Goal: Answer question/provide support: Answer question/provide support

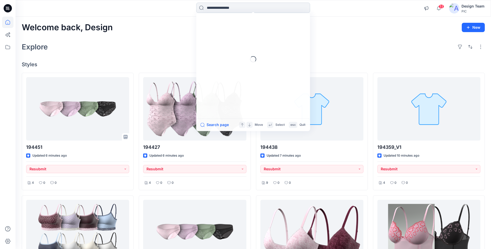
click at [286, 10] on input at bounding box center [253, 8] width 114 height 10
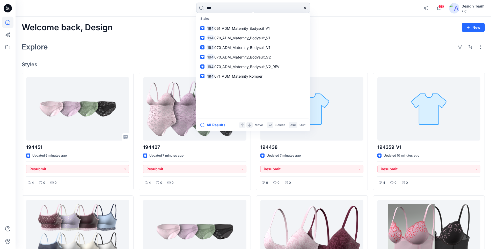
click at [280, 8] on input "***" at bounding box center [253, 8] width 114 height 10
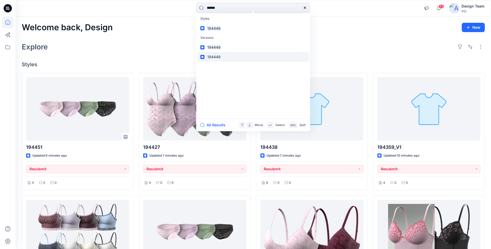
type input "******"
click at [220, 56] on mark "194449" at bounding box center [214, 57] width 15 height 6
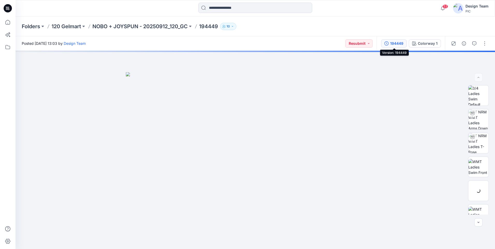
click at [399, 43] on div "194449" at bounding box center [396, 44] width 13 height 6
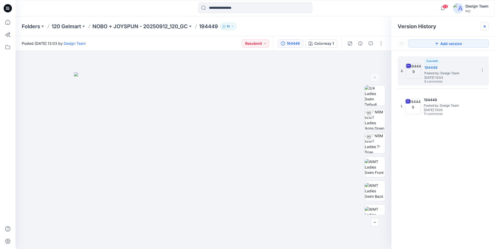
click at [485, 26] on icon at bounding box center [485, 26] width 2 height 2
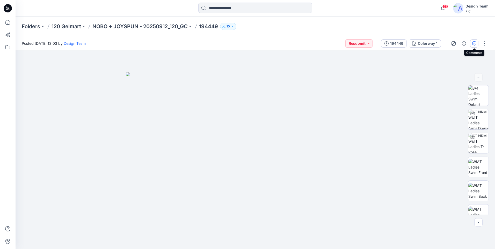
click at [475, 42] on icon "button" at bounding box center [474, 43] width 4 height 4
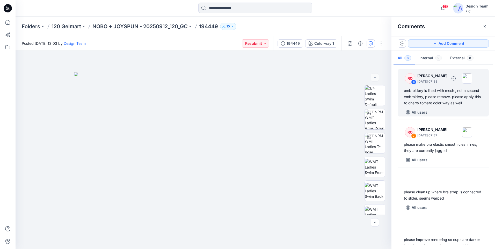
click at [446, 106] on div "embroidery is lined with mesh , not a second embroidery, please remove. please …" at bounding box center [443, 97] width 79 height 19
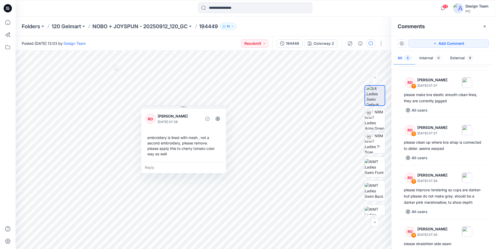
scroll to position [52, 0]
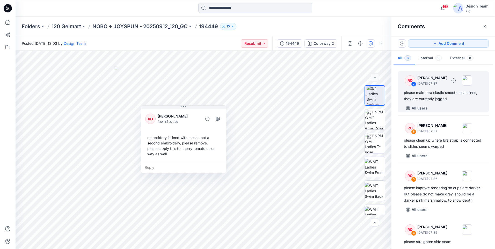
click at [452, 102] on div "please make bra elastic smooth clean lines, they are currently jagged" at bounding box center [443, 96] width 79 height 12
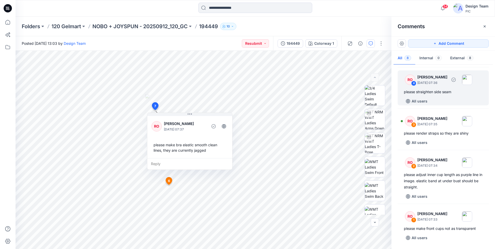
scroll to position [214, 0]
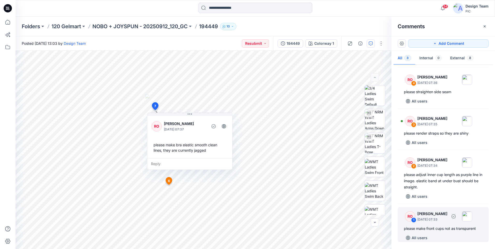
click at [444, 223] on div "RO 1 [PERSON_NAME] [DATE] 07:33" at bounding box center [436, 216] width 71 height 14
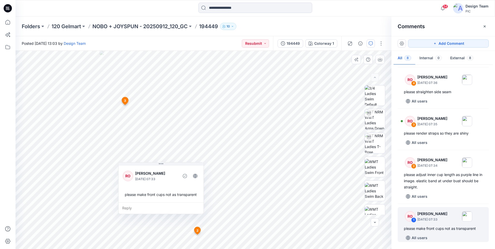
click at [164, 206] on div "Reply" at bounding box center [161, 208] width 85 height 11
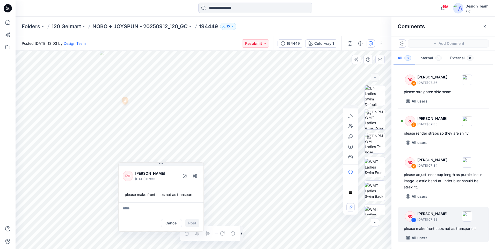
click at [197, 194] on div "please make front cups not as transparent" at bounding box center [161, 195] width 77 height 10
drag, startPoint x: 197, startPoint y: 194, endPoint x: 127, endPoint y: 194, distance: 69.7
click at [127, 194] on div "please make front cups not as transparent" at bounding box center [161, 195] width 77 height 10
copy div "please make front cups not as transparent Cancel Post 2 RO [PERSON_NAME] [DATE]…"
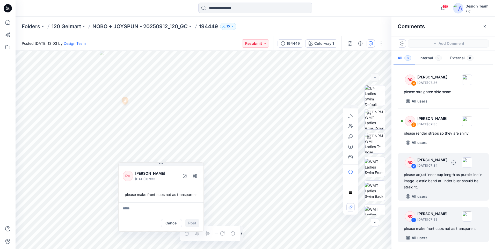
click at [448, 186] on div "please adjust inner cup length as purple line in image. elastic band at under b…" at bounding box center [443, 181] width 79 height 19
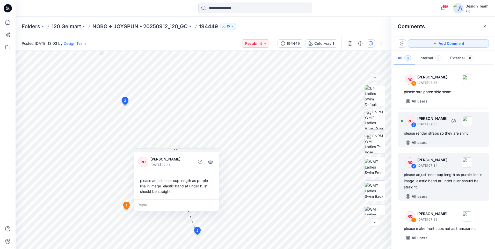
click at [435, 138] on div "RO 3 [PERSON_NAME] [DATE] 07:35 please render straps so they are shiny All users" at bounding box center [443, 129] width 91 height 35
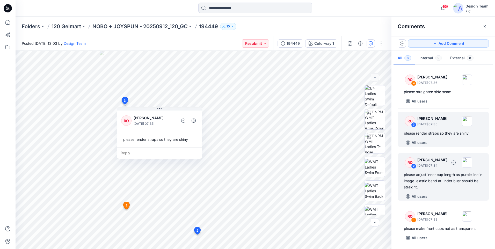
click at [444, 186] on div "please adjust inner cup length as purple line in image. elastic band at under b…" at bounding box center [443, 181] width 79 height 19
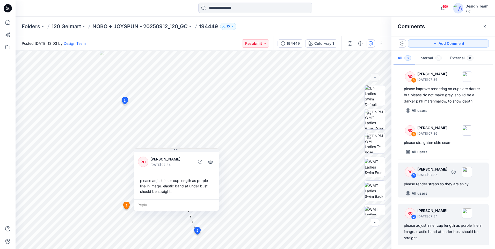
scroll to position [136, 0]
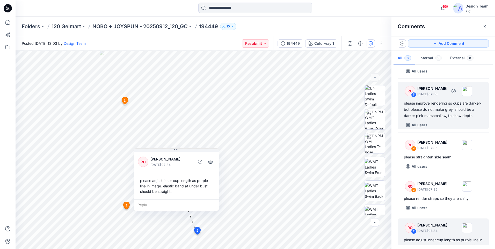
click at [440, 119] on div "please improve rendering so cups are darker- but please do not make grey. shoul…" at bounding box center [443, 109] width 79 height 19
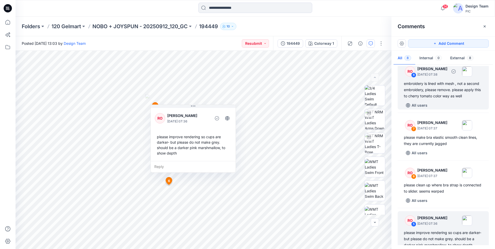
scroll to position [33, 0]
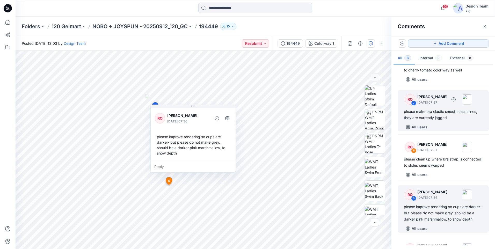
click at [460, 121] on div "please make bra elastic smooth clean lines, they are currently jagged" at bounding box center [443, 115] width 79 height 12
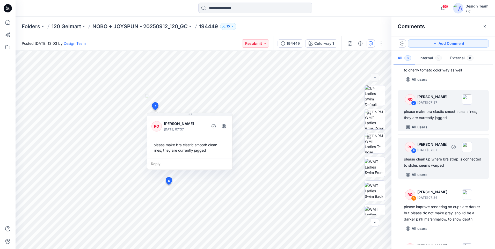
click at [465, 169] on div "please clean up where bra strap is connected to slider. seems warped" at bounding box center [443, 162] width 79 height 12
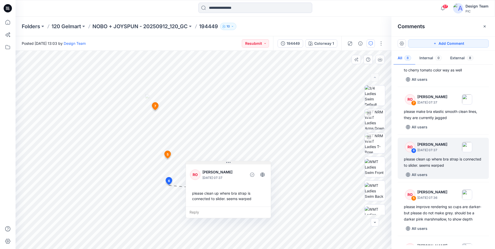
drag, startPoint x: 198, startPoint y: 141, endPoint x: 228, endPoint y: 158, distance: 34.8
click at [228, 161] on button at bounding box center [228, 162] width 85 height 3
